Goal: Obtain resource: Download file/media

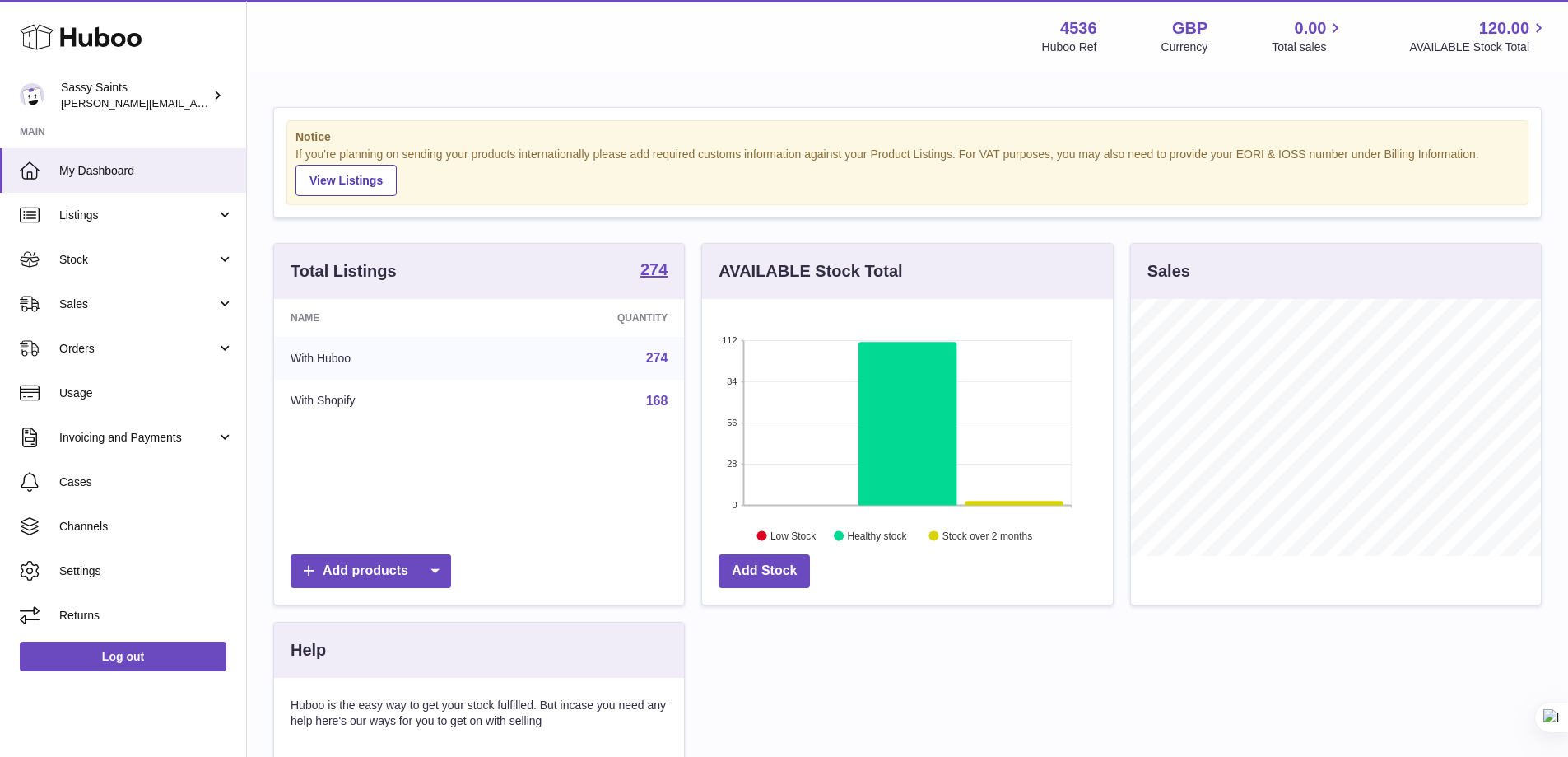
scroll to position [823052, 822676]
click at [87, 271] on link "Stock" at bounding box center [123, 259] width 246 height 45
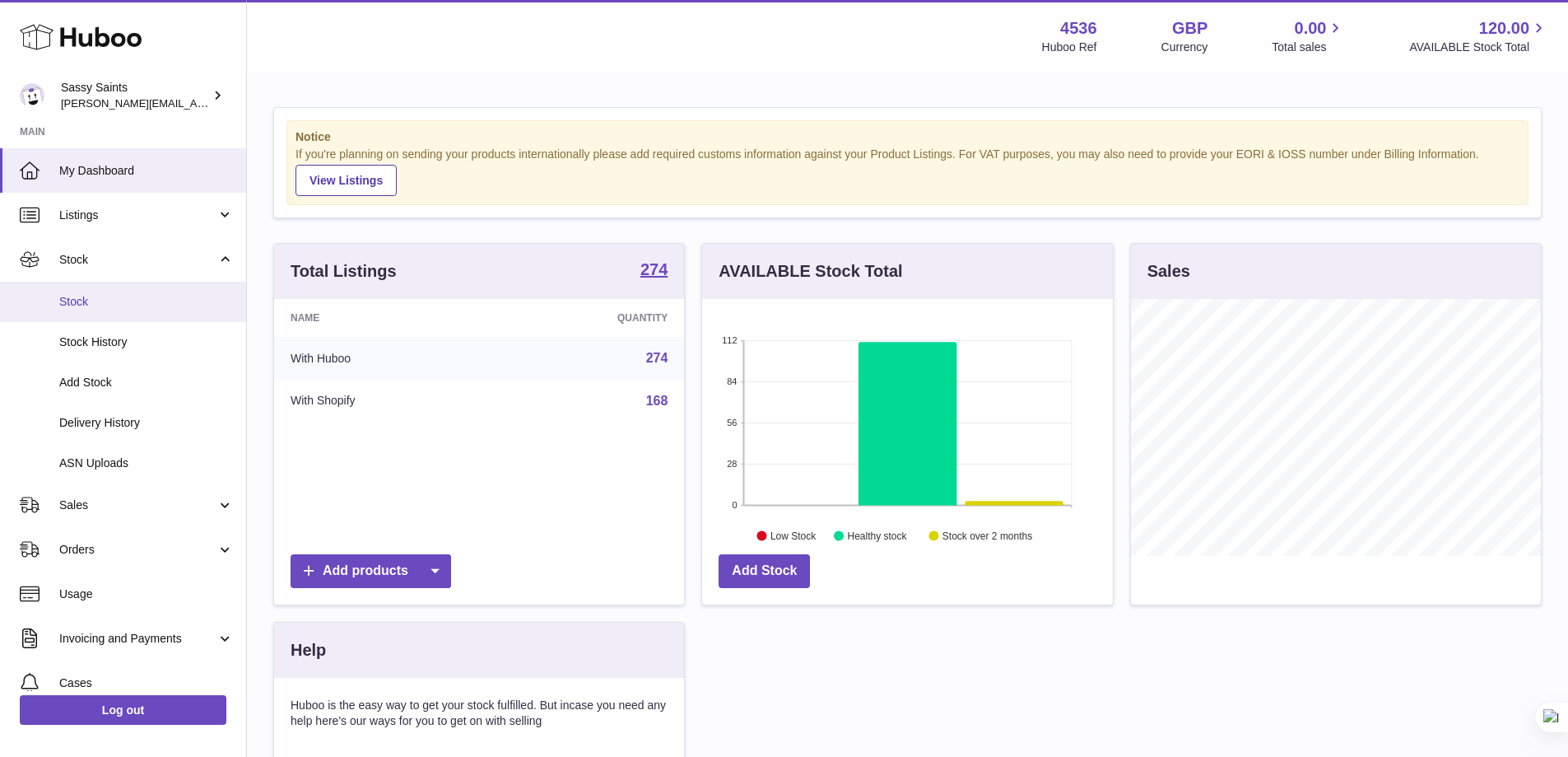
click at [95, 312] on link "Stock" at bounding box center [123, 302] width 246 height 41
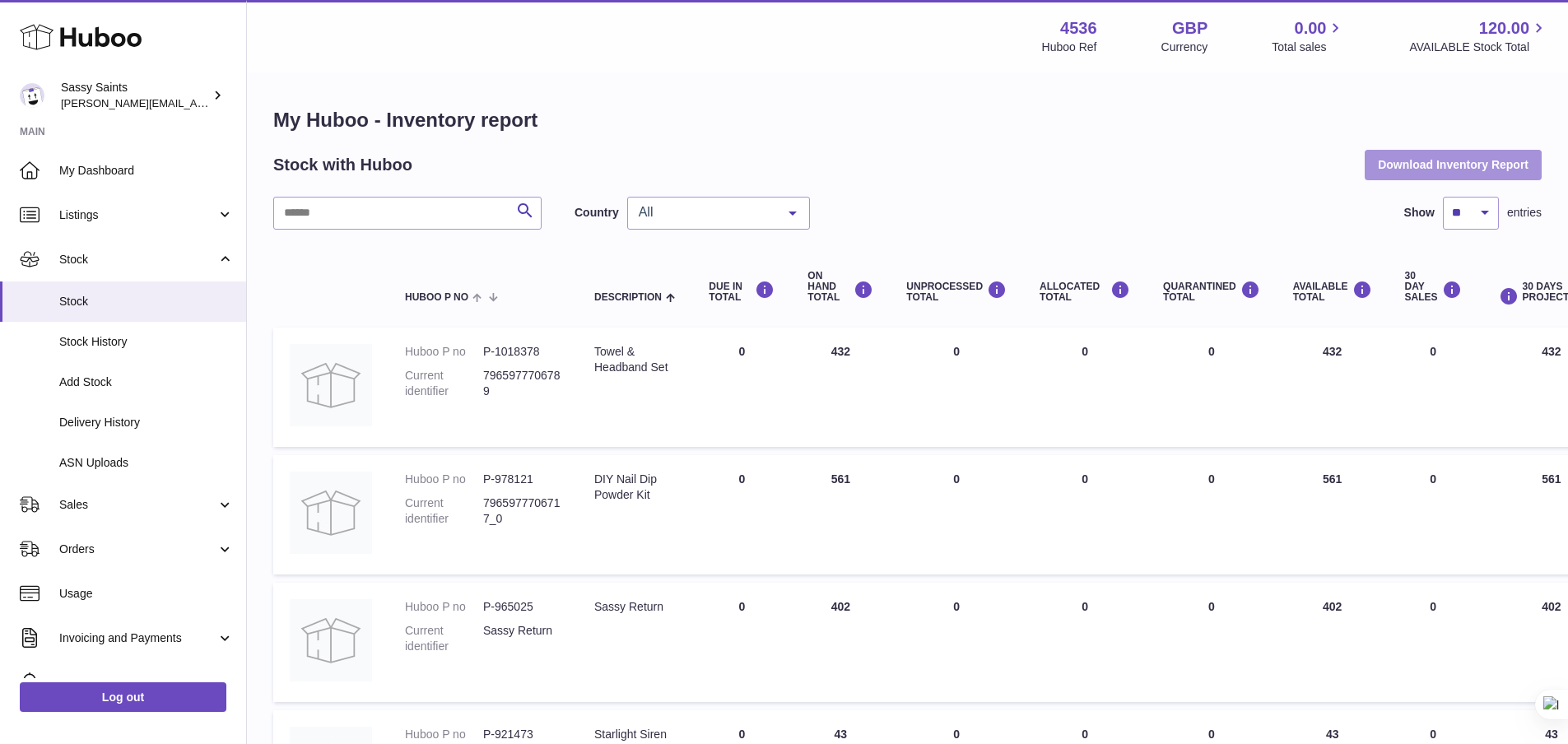
drag, startPoint x: 1392, startPoint y: 172, endPoint x: 1373, endPoint y: 165, distance: 20.2
click at [1390, 172] on button "Download Inventory Report" at bounding box center [1452, 164] width 177 height 30
